Goal: Information Seeking & Learning: Learn about a topic

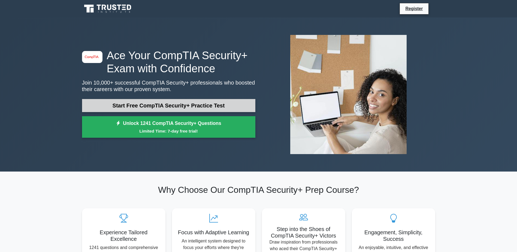
click at [174, 105] on link "Start Free CompTIA Security+ Practice Test" at bounding box center [168, 105] width 173 height 13
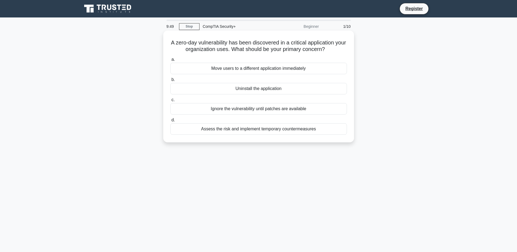
click at [293, 129] on div "Assess the risk and implement temporary countermeasures" at bounding box center [258, 128] width 177 height 11
click at [170, 122] on input "d. Assess the risk and implement temporary countermeasures" at bounding box center [170, 120] width 0 height 4
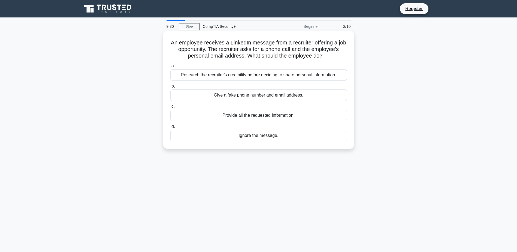
click at [284, 74] on div "Research the recruiter's credibility before deciding to share personal informat…" at bounding box center [258, 74] width 177 height 11
click at [170, 68] on input "a. Research the recruiter's credibility before deciding to share personal infor…" at bounding box center [170, 66] width 0 height 4
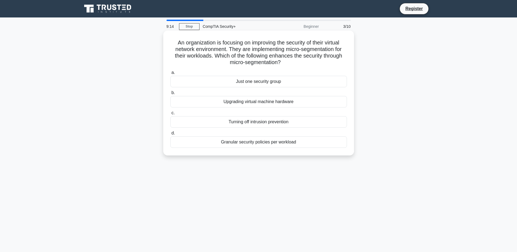
click at [274, 142] on div "Granular security policies per workload" at bounding box center [258, 141] width 177 height 11
click at [170, 135] on input "d. Granular security policies per workload" at bounding box center [170, 133] width 0 height 4
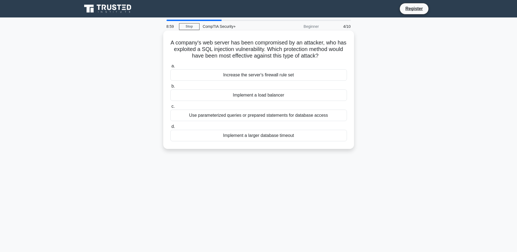
click at [287, 116] on div "Use parameterized queries or prepared statements for database access" at bounding box center [258, 115] width 177 height 11
click at [170, 108] on input "c. Use parameterized queries or prepared statements for database access" at bounding box center [170, 107] width 0 height 4
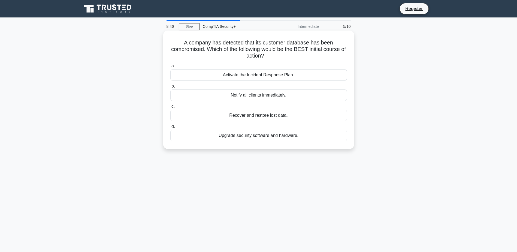
click at [266, 76] on div "Activate the Incident Response Plan." at bounding box center [258, 74] width 177 height 11
click at [170, 68] on input "a. Activate the Incident Response Plan." at bounding box center [170, 66] width 0 height 4
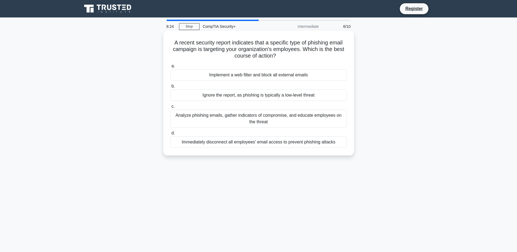
click at [270, 119] on div "Analyze phishing emails, gather indicators of compromise, and educate employees…" at bounding box center [258, 119] width 177 height 18
click at [170, 108] on input "c. Analyze phishing emails, gather indicators of compromise, and educate employ…" at bounding box center [170, 107] width 0 height 4
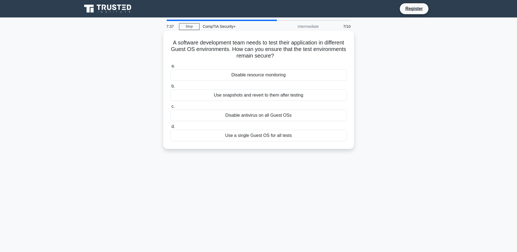
click at [235, 95] on div "Use snapshots and revert to them after testing" at bounding box center [258, 94] width 177 height 11
click at [170, 88] on input "b. Use snapshots and revert to them after testing" at bounding box center [170, 87] width 0 height 4
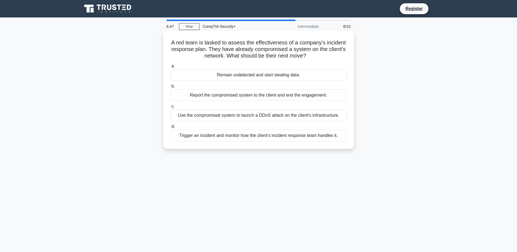
click at [266, 137] on div "Trigger an incident and monitor how the client's incident response team handles…" at bounding box center [258, 135] width 177 height 11
click at [170, 128] on input "d. Trigger an incident and monitor how the client's incident response team hand…" at bounding box center [170, 127] width 0 height 4
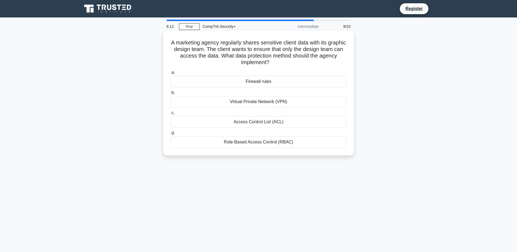
click at [261, 122] on div "Access Control List (ACL)" at bounding box center [258, 121] width 177 height 11
click at [170, 115] on input "c. Access Control List (ACL)" at bounding box center [170, 113] width 0 height 4
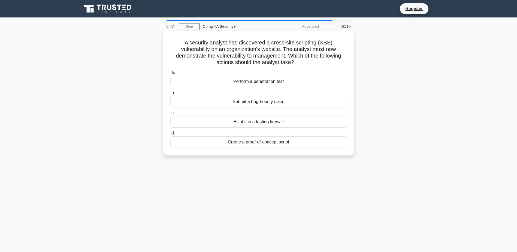
click at [260, 82] on div "Perform a penetration test" at bounding box center [258, 81] width 177 height 11
click at [170, 74] on input "a. Perform a penetration test" at bounding box center [170, 73] width 0 height 4
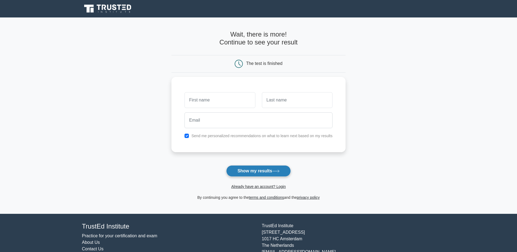
click at [270, 171] on button "Show my results" at bounding box center [258, 170] width 64 height 11
click at [211, 100] on input "text" at bounding box center [220, 99] width 71 height 16
click at [398, 122] on main "Wait, there is more! Continue to see your result The test is finished and the" at bounding box center [258, 115] width 517 height 196
click at [188, 135] on input "checkbox" at bounding box center [187, 134] width 4 height 4
checkbox input "false"
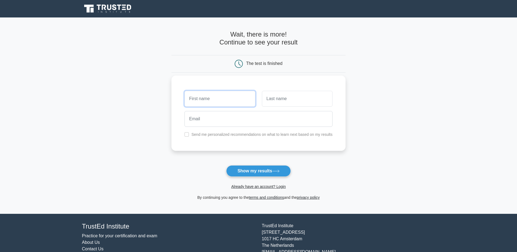
click at [208, 102] on input "text" at bounding box center [220, 99] width 71 height 16
type input "[PERSON_NAME]"
type input "Sakmyster"
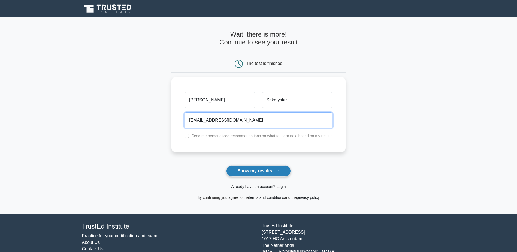
type input "[EMAIL_ADDRESS][DOMAIN_NAME]"
click at [243, 170] on button "Show my results" at bounding box center [258, 170] width 64 height 11
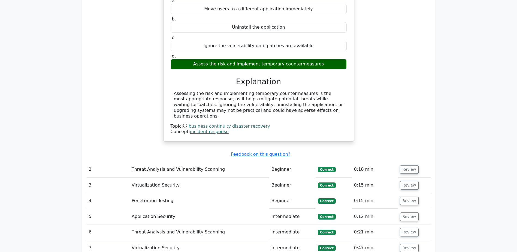
scroll to position [545, 0]
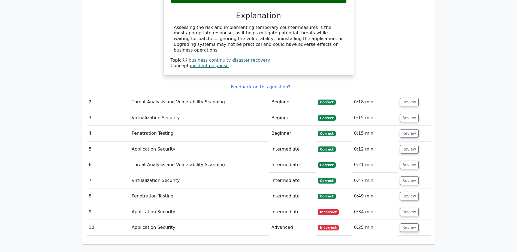
click at [171, 204] on td "Application Security" at bounding box center [200, 212] width 140 height 16
click at [147, 204] on td "Application Security" at bounding box center [200, 212] width 140 height 16
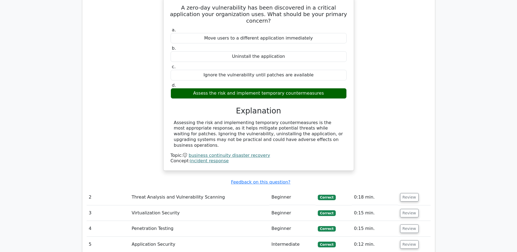
scroll to position [600, 0]
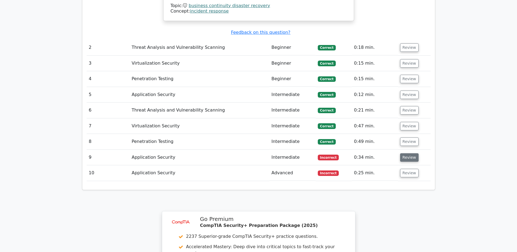
click at [409, 153] on button "Review" at bounding box center [409, 157] width 19 height 8
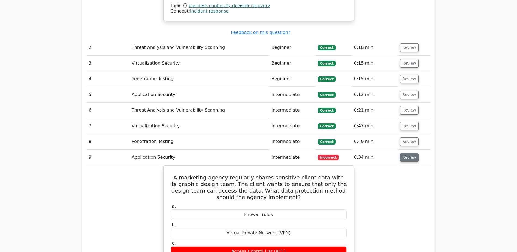
click at [409, 153] on button "Review" at bounding box center [409, 157] width 19 height 8
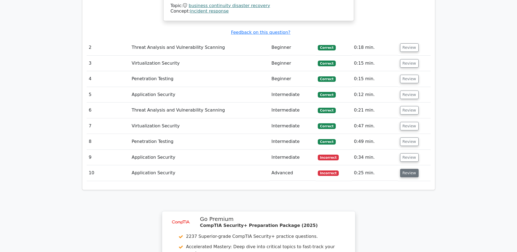
click at [403, 169] on button "Review" at bounding box center [409, 173] width 19 height 8
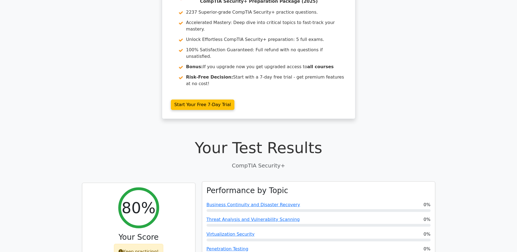
scroll to position [0, 0]
